Goal: Information Seeking & Learning: Understand process/instructions

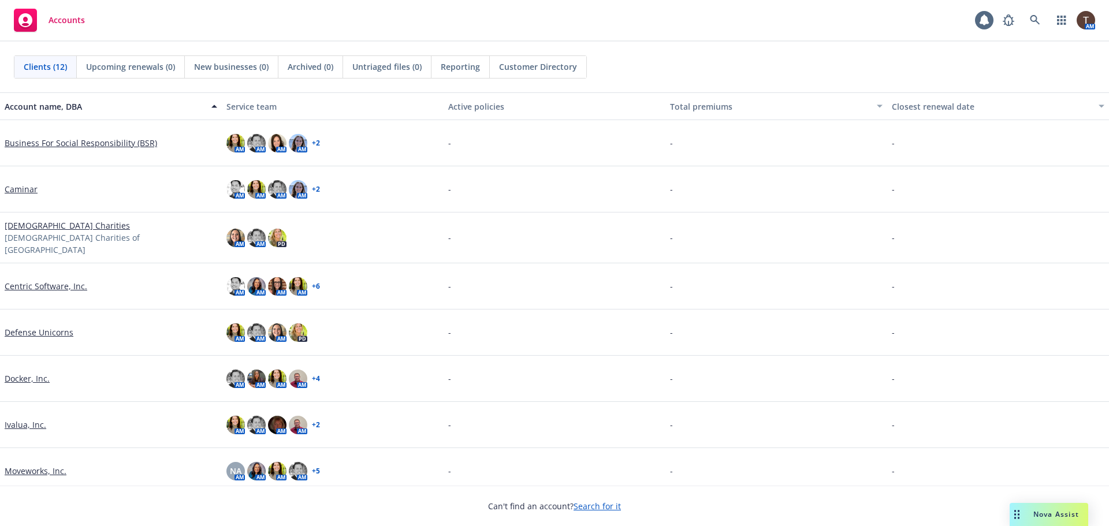
click at [80, 140] on link "Business For Social Responsibility (BSR)" at bounding box center [81, 143] width 152 height 12
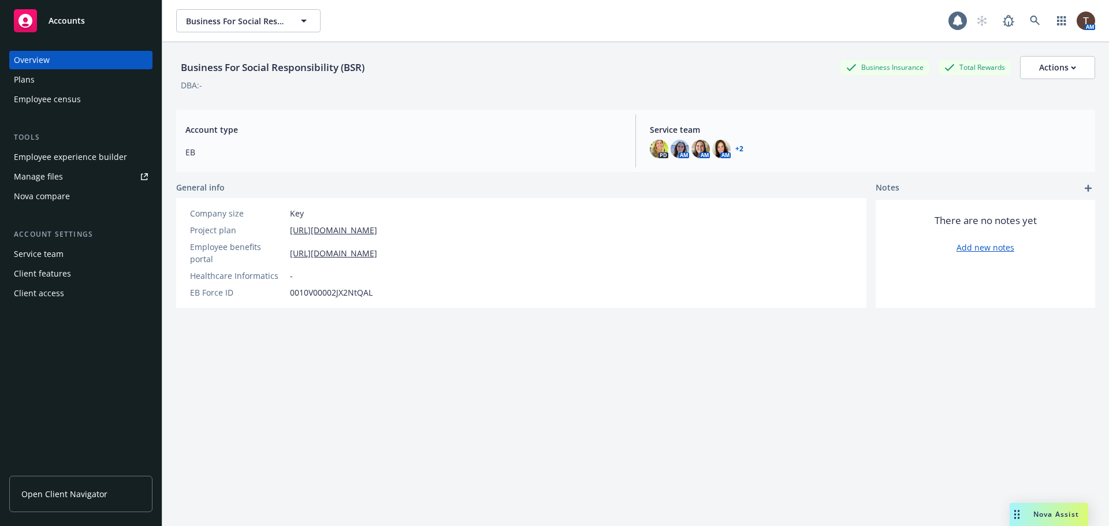
click at [86, 157] on div "Employee experience builder" at bounding box center [70, 157] width 113 height 18
click at [107, 158] on div "Employee experience builder" at bounding box center [70, 157] width 113 height 18
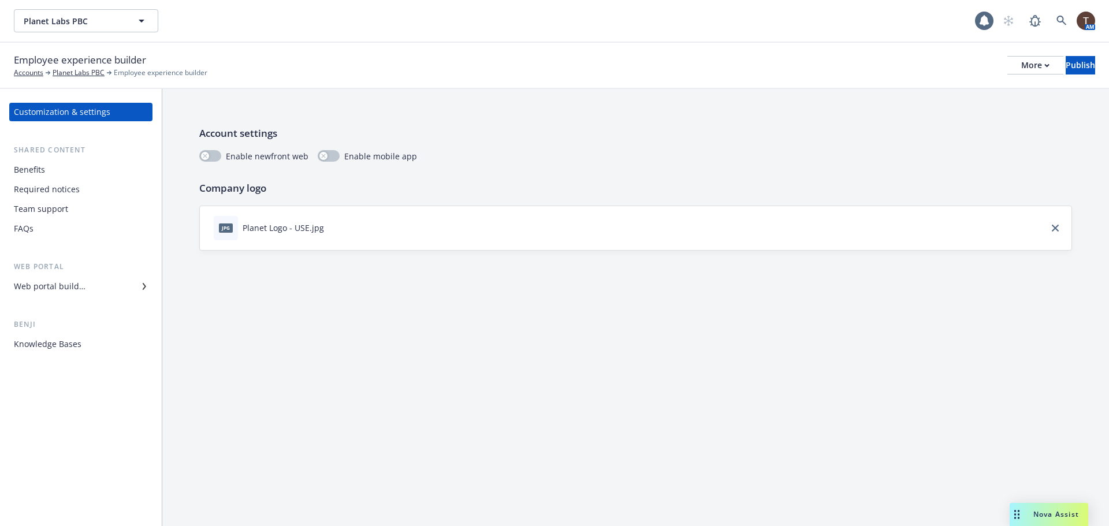
click at [115, 281] on div "Web portal builder" at bounding box center [81, 286] width 134 height 18
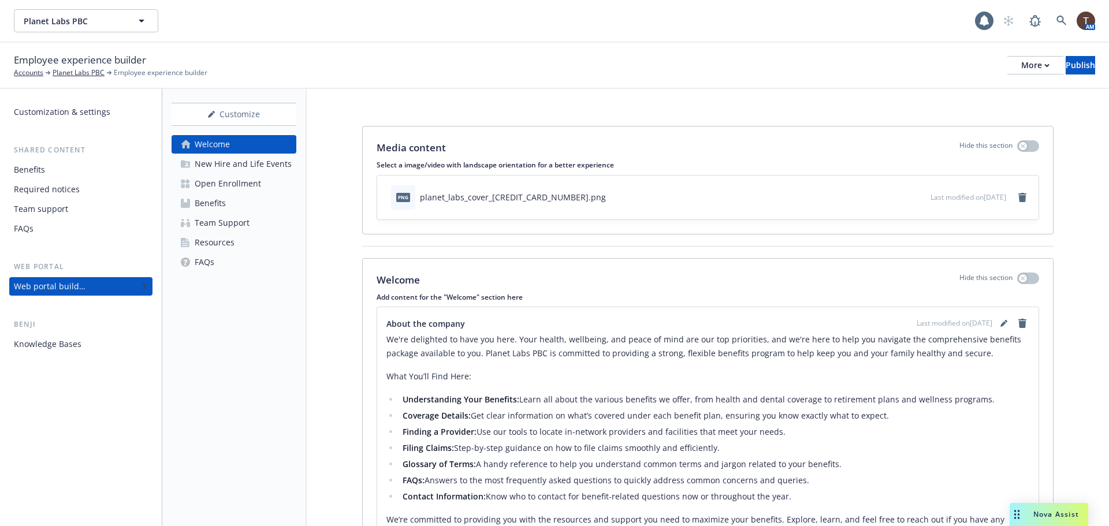
click at [220, 178] on div "Open Enrollment" at bounding box center [228, 183] width 66 height 18
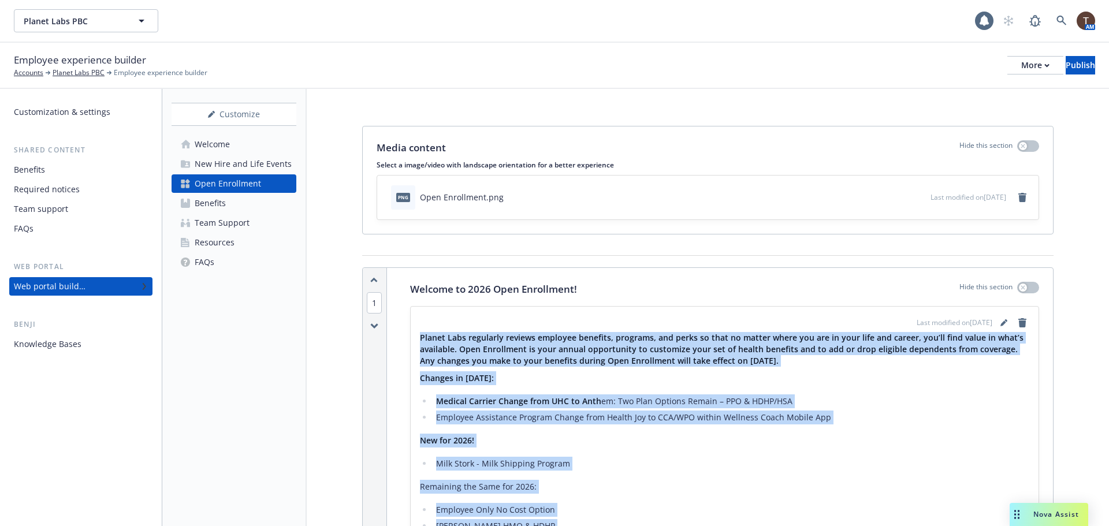
drag, startPoint x: 549, startPoint y: 410, endPoint x: 416, endPoint y: 336, distance: 152.0
click at [416, 336] on div "Last modified on 09/30/2025 Planet Labs regularly reviews employee benefits, pr…" at bounding box center [725, 494] width 628 height 374
copy div "Planet Labs regularly reviews employee benefits, programs, and perks so that no…"
click at [565, 338] on h4 "Planet Labs regularly reviews employee benefits, programs, and perks so that no…" at bounding box center [724, 349] width 609 height 35
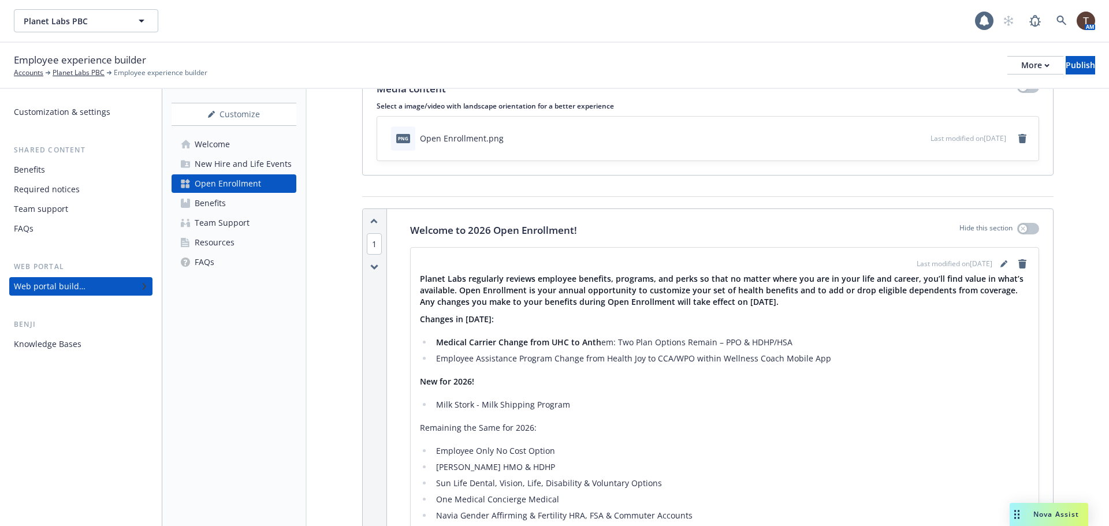
scroll to position [173, 0]
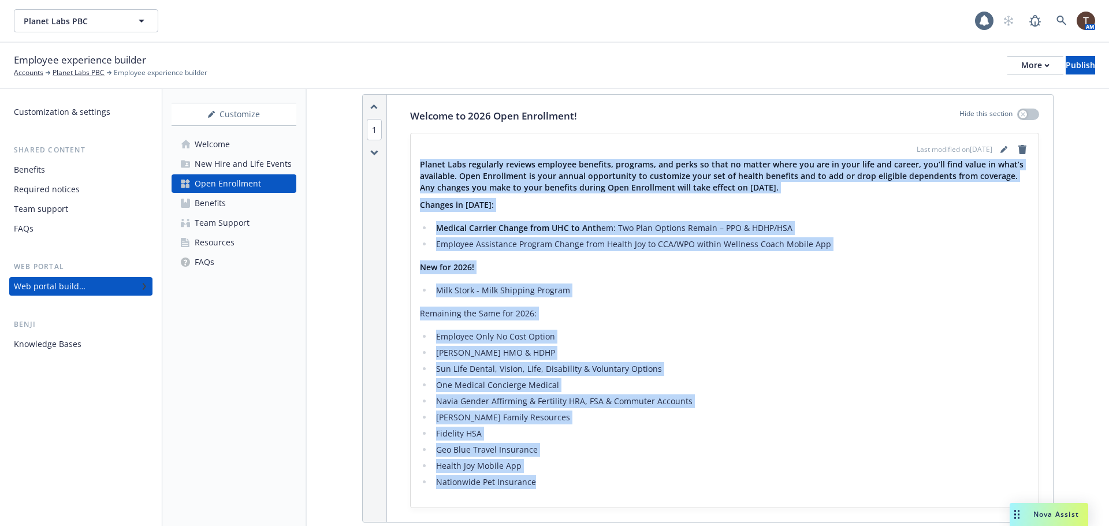
drag, startPoint x: 533, startPoint y: 484, endPoint x: 417, endPoint y: 169, distance: 336.0
click at [417, 169] on div "Last modified on 09/30/2025 Planet Labs regularly reviews employee benefits, pr…" at bounding box center [725, 320] width 628 height 374
copy div "Planet Labs regularly reviews employee benefits, programs, and perks so that no…"
click at [594, 207] on p "Changes in 2026:" at bounding box center [724, 205] width 609 height 14
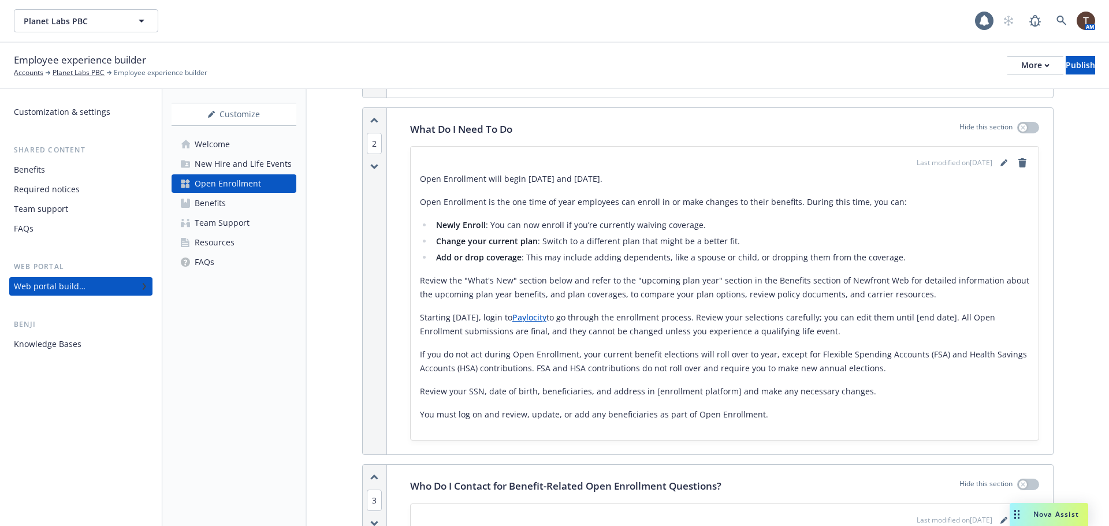
scroll to position [577, 0]
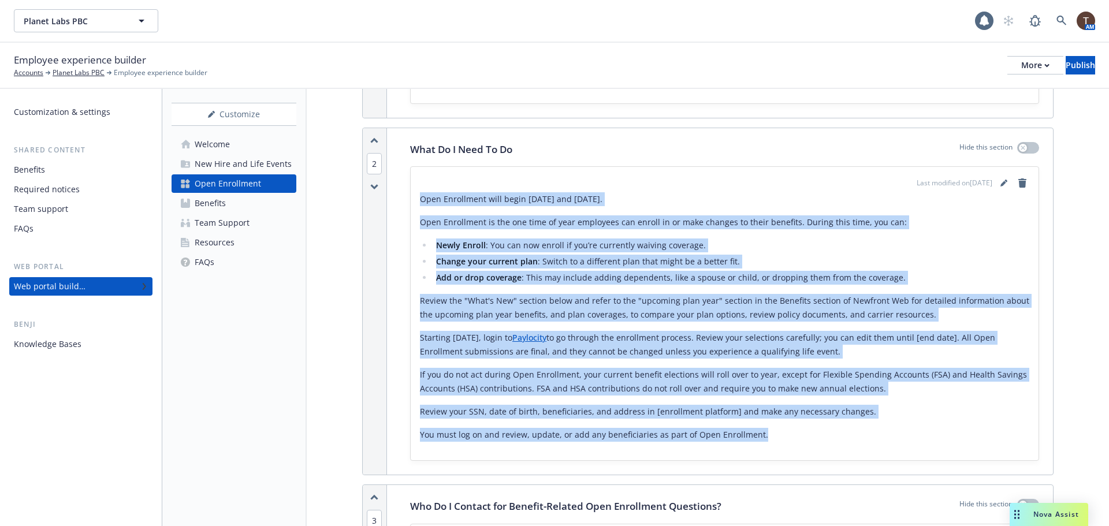
drag, startPoint x: 763, startPoint y: 437, endPoint x: 403, endPoint y: 199, distance: 432.3
click at [403, 199] on div "What Do I Need To Do Hide this section Last modified on 09/20/2025 Open Enrollm…" at bounding box center [724, 301] width 657 height 346
copy div "Open Enrollment will begin October 29th and November 12th. Open Enrollment is t…"
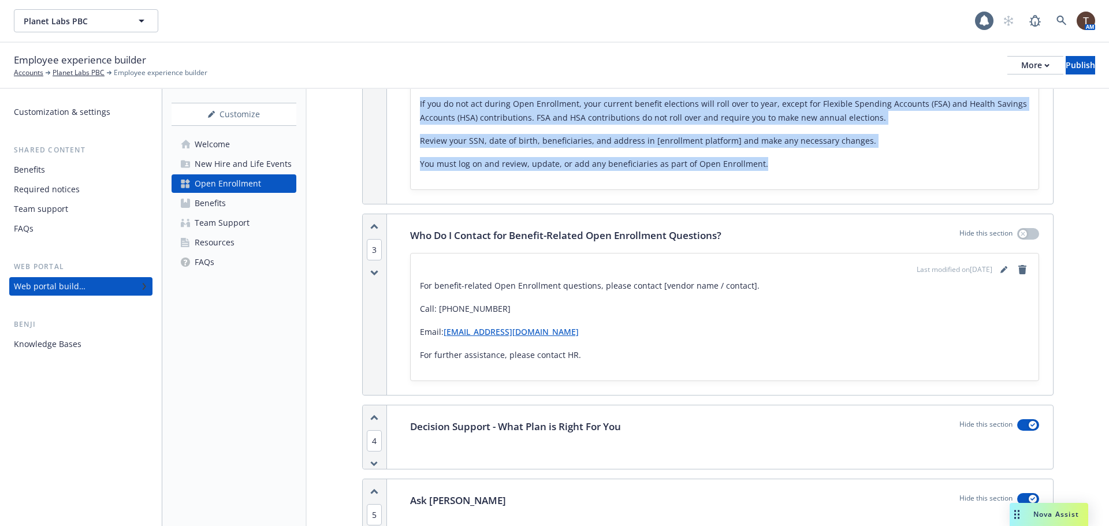
scroll to position [866, 0]
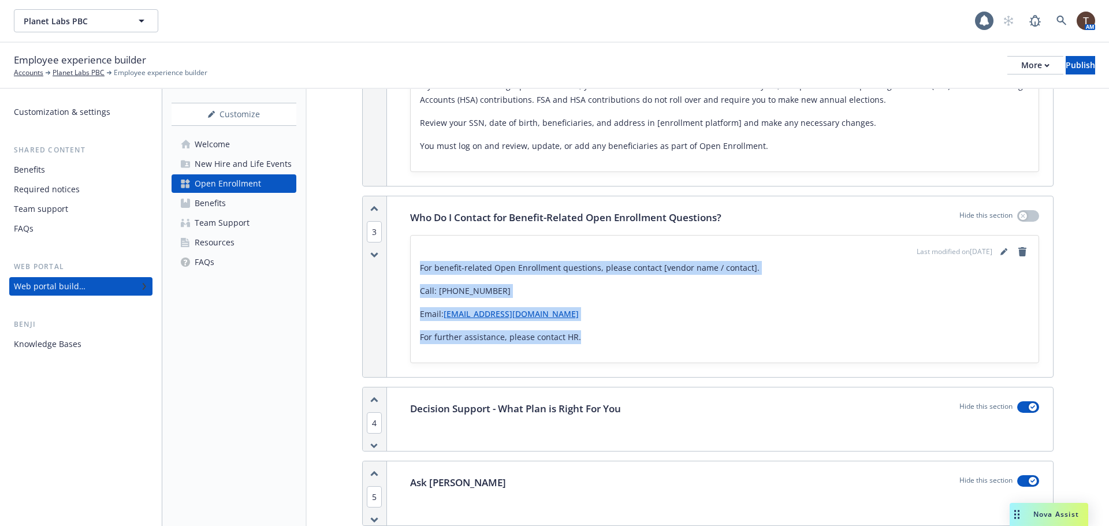
drag, startPoint x: 578, startPoint y: 338, endPoint x: 420, endPoint y: 260, distance: 176.1
click at [420, 260] on div "Last modified on 09/20/2025 For benefit-related Open Enrollment questions, plea…" at bounding box center [724, 299] width 609 height 109
copy div "For benefit-related Open Enrollment questions, please contact [vendor name / co…"
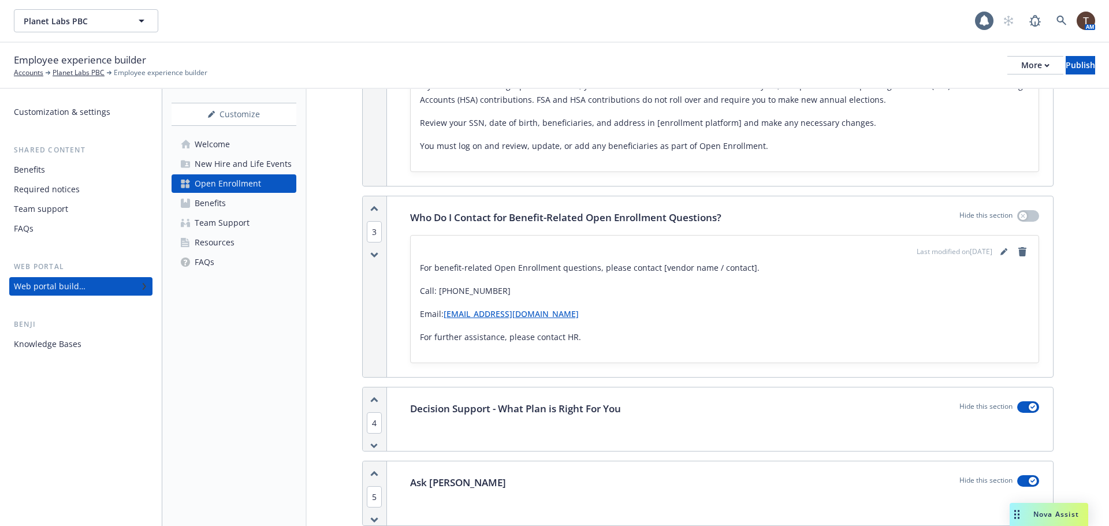
click at [562, 213] on p "Who Do I Contact for Benefit-Related Open Enrollment Questions?" at bounding box center [565, 217] width 311 height 15
copy p "Who Do I Contact for Benefit-Related Open Enrollment Questions?"
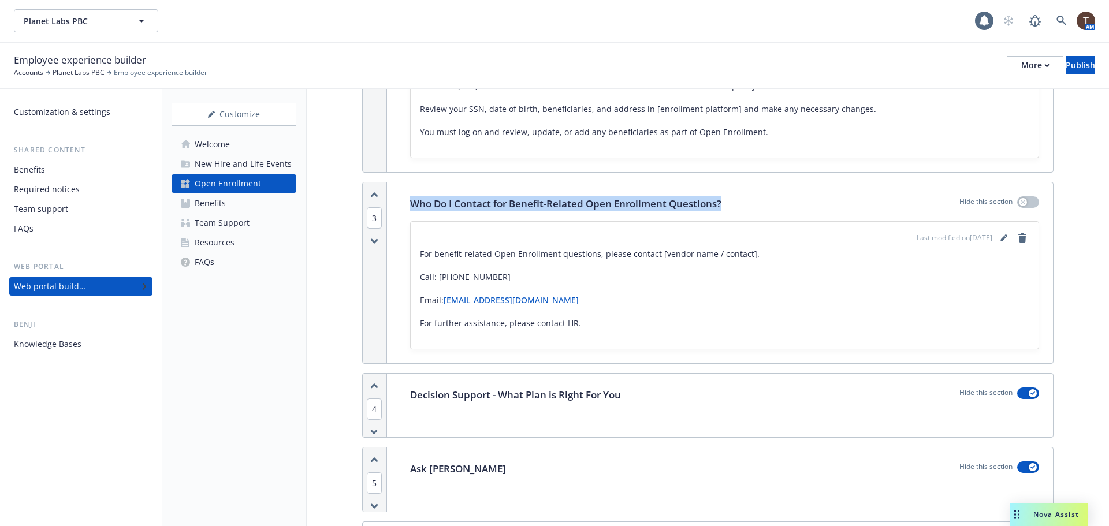
scroll to position [938, 0]
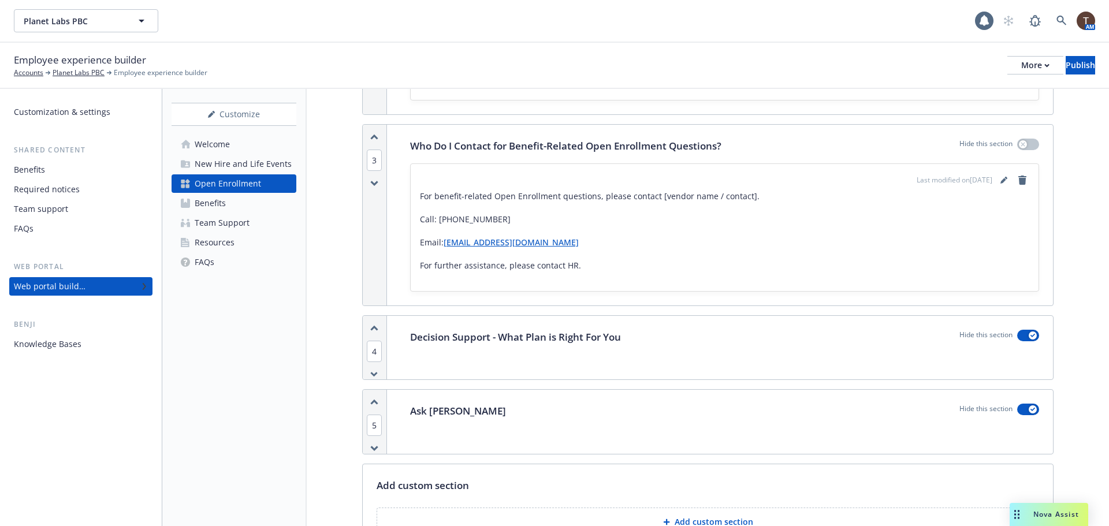
click at [568, 262] on p "For further assistance, please contact HR." at bounding box center [724, 266] width 609 height 14
click at [646, 194] on p "For benefit-related Open Enrollment questions, please contact [vendor name / co…" at bounding box center [724, 196] width 609 height 14
click at [620, 202] on p "For benefit-related Open Enrollment questions, please contact [vendor name / co…" at bounding box center [724, 196] width 609 height 14
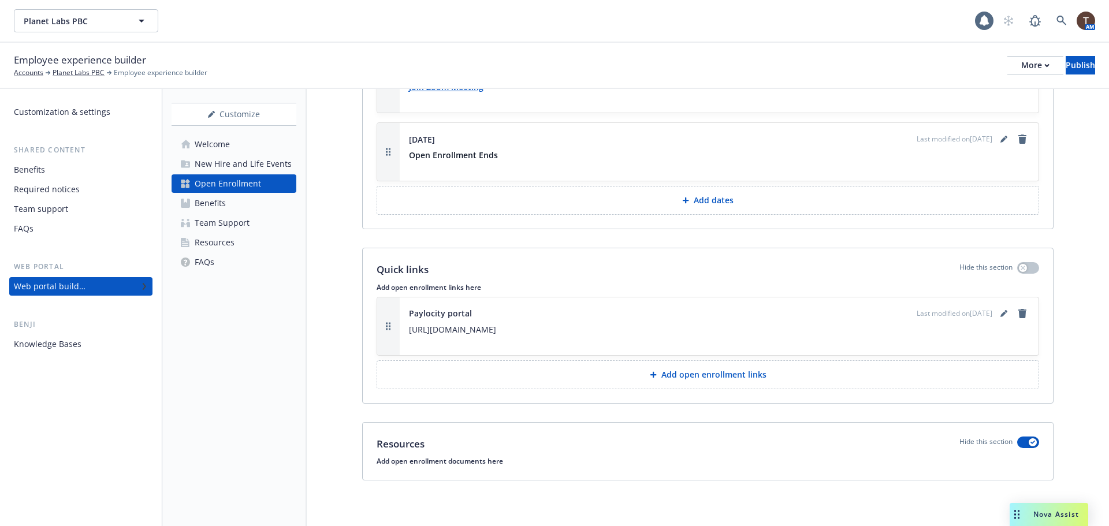
scroll to position [1631, 0]
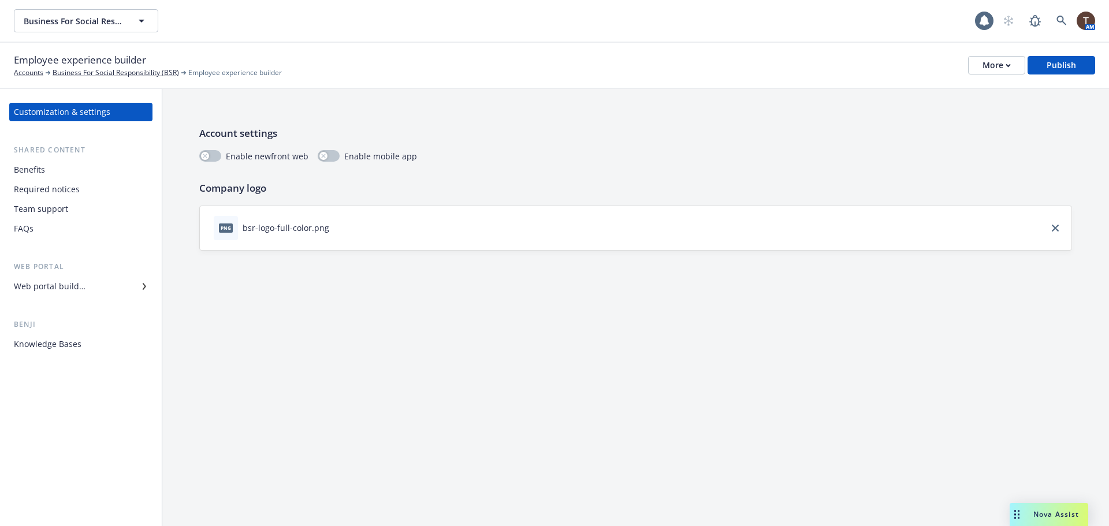
click at [78, 277] on div "Web portal Web portal builder" at bounding box center [80, 278] width 143 height 35
click at [78, 294] on div "Web portal builder" at bounding box center [50, 286] width 72 height 18
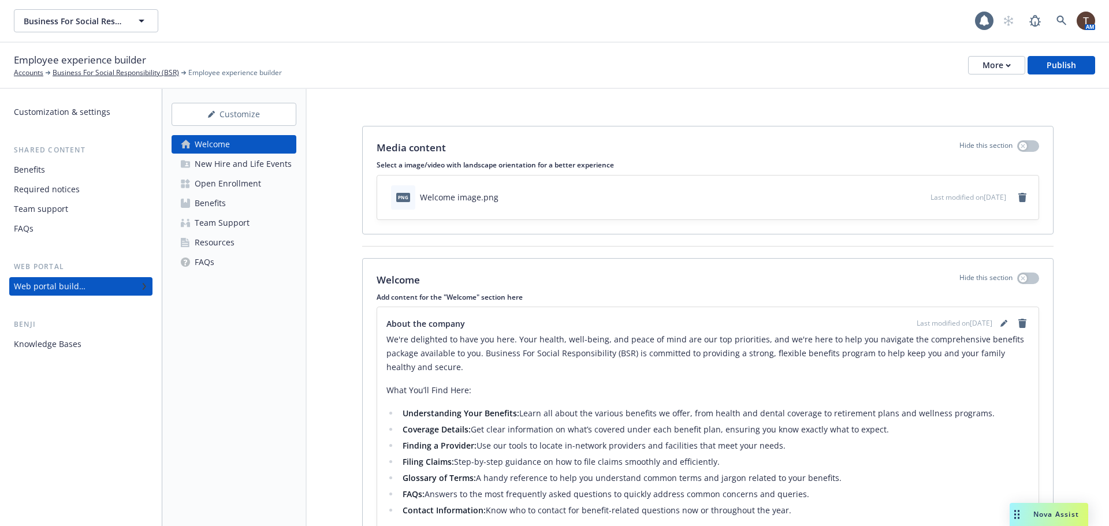
click at [214, 182] on div "Open Enrollment" at bounding box center [228, 183] width 66 height 18
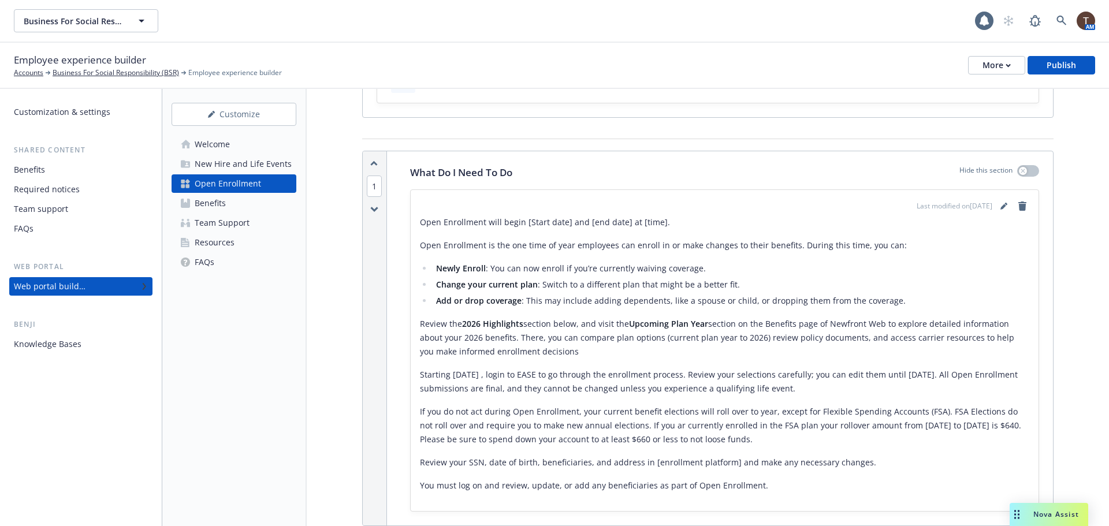
scroll to position [115, 0]
click at [521, 226] on p "Open Enrollment will begin [Start date] and [end date] at [time]." at bounding box center [724, 224] width 609 height 14
drag, startPoint x: 542, startPoint y: 226, endPoint x: 560, endPoint y: 221, distance: 18.1
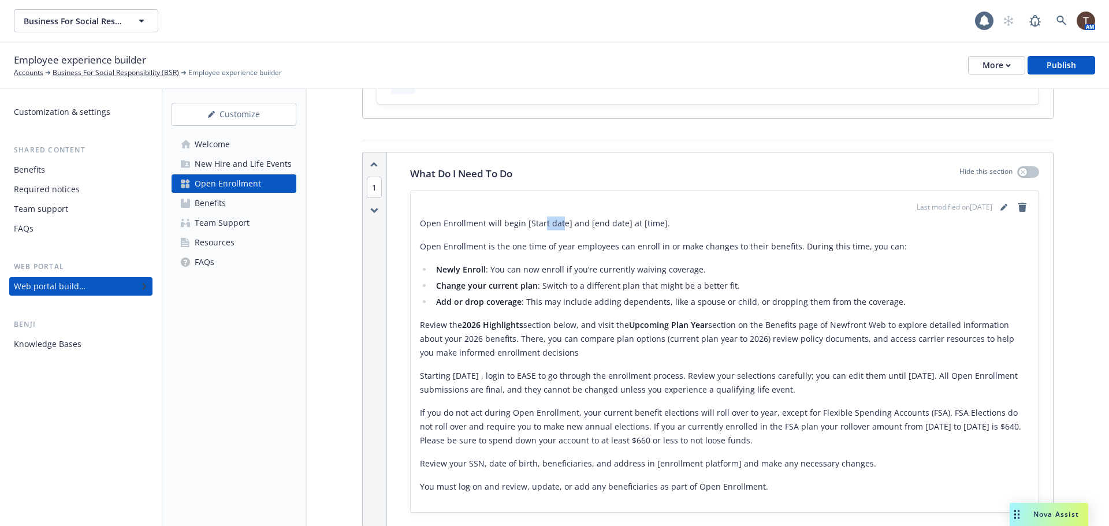
click at [560, 221] on p "Open Enrollment will begin [Start date] and [end date] at [time]." at bounding box center [724, 224] width 609 height 14
drag, startPoint x: 528, startPoint y: 230, endPoint x: 585, endPoint y: 215, distance: 58.6
click at [585, 215] on div "Last modified on 10/14/2025 Open Enrollment will begin [Start date] and [end da…" at bounding box center [724, 351] width 609 height 303
click at [588, 232] on div "Open Enrollment will begin [Start date] and [end date] at [time]. Open Enrollme…" at bounding box center [724, 355] width 609 height 277
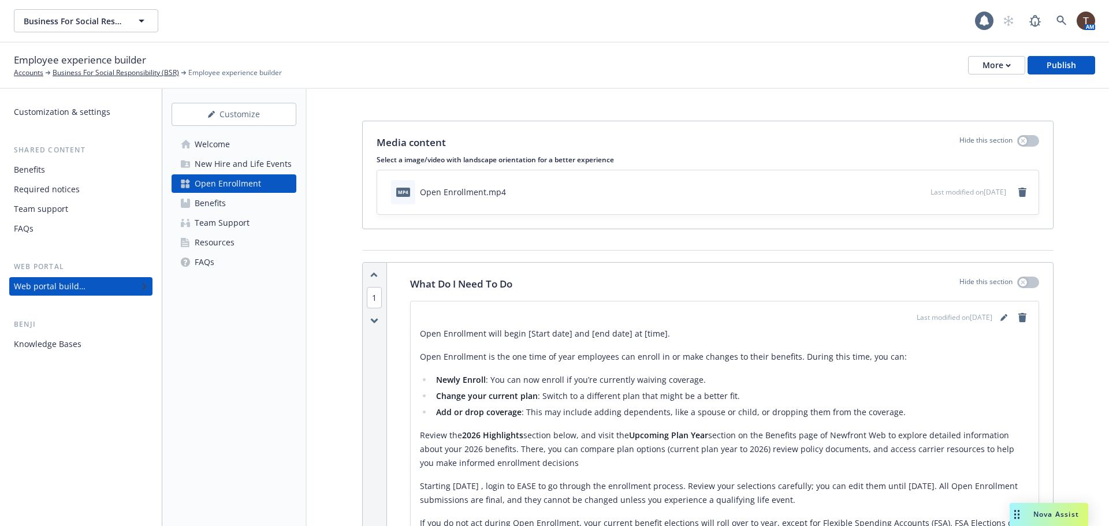
scroll to position [0, 0]
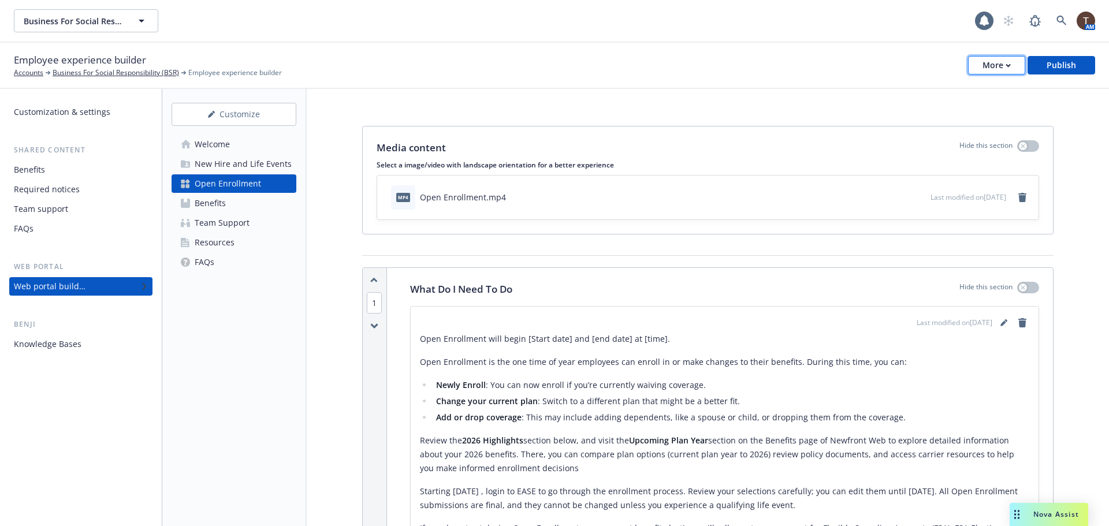
click at [996, 65] on div "More" at bounding box center [996, 65] width 28 height 17
click at [959, 94] on link "Copy preview link" at bounding box center [939, 91] width 171 height 23
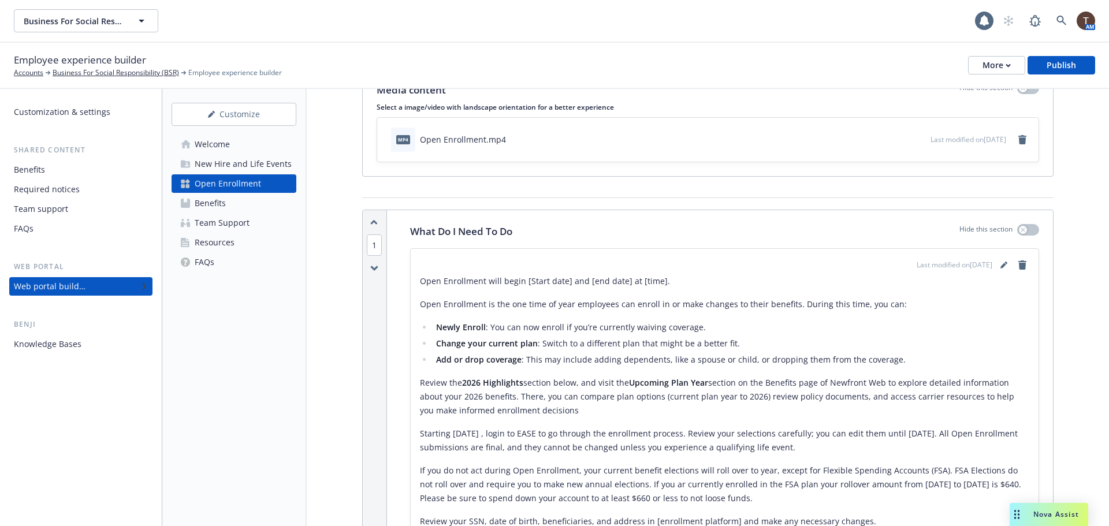
scroll to position [115, 0]
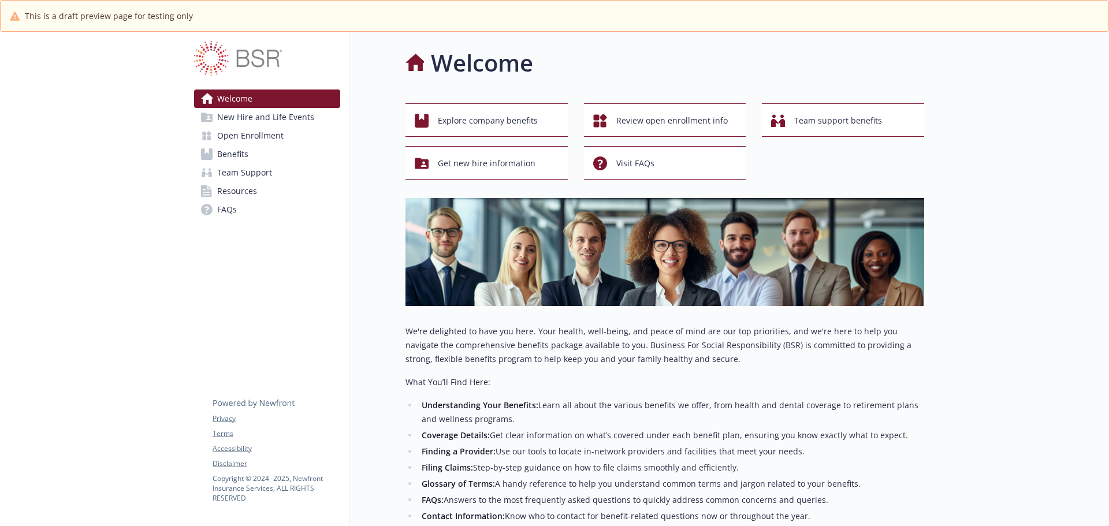
drag, startPoint x: 0, startPoint y: 0, endPoint x: 274, endPoint y: 128, distance: 302.3
click at [274, 128] on span "Open Enrollment" at bounding box center [250, 135] width 66 height 18
